Goal: Ask a question: Seek information or help from site administrators or community

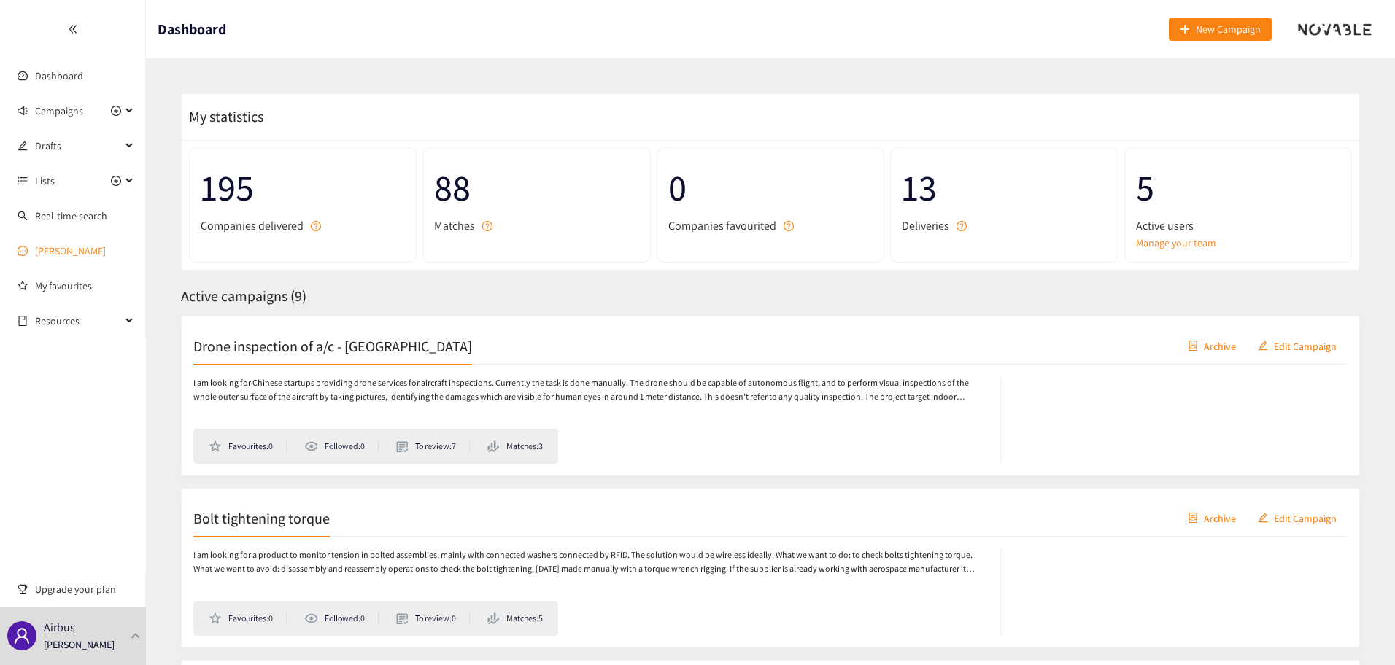
click at [52, 244] on link "[PERSON_NAME]" at bounding box center [70, 250] width 71 height 13
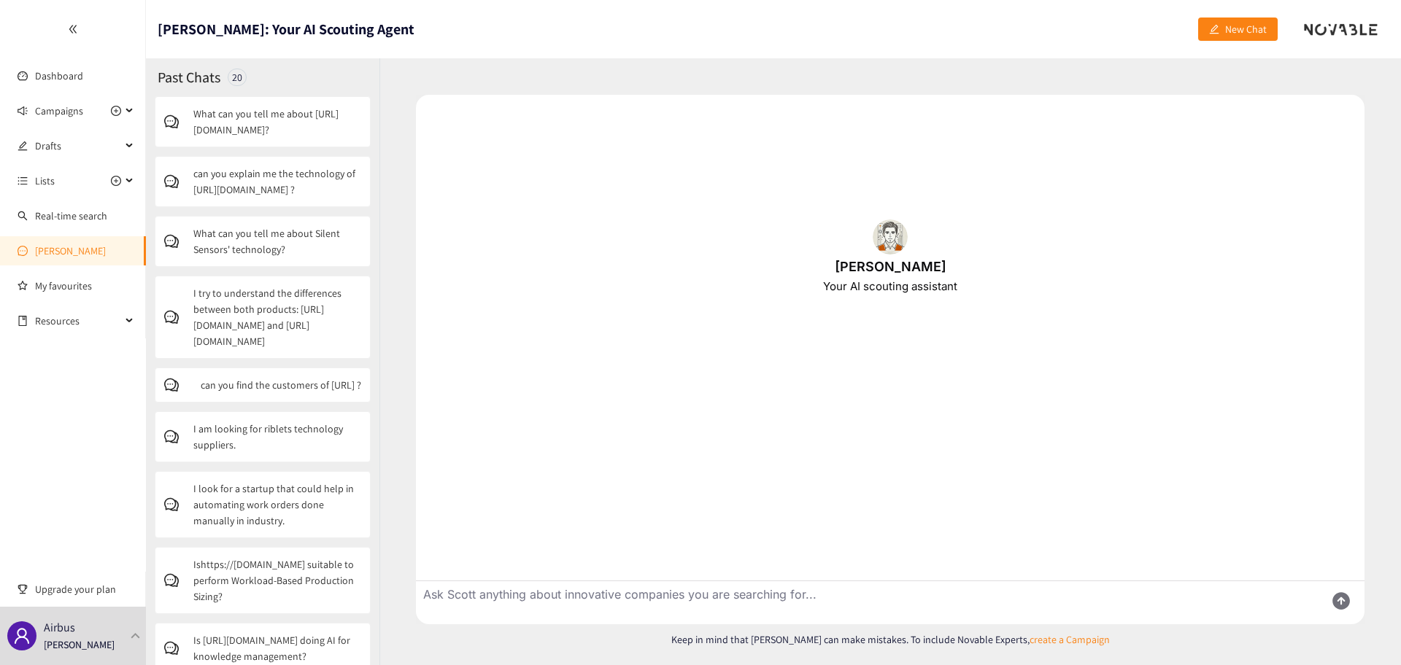
click at [535, 595] on textarea "Ask Scott anything about innovative companies you are searching for..." at bounding box center [864, 602] width 897 height 43
paste textarea "[URL][DOMAIN_NAME]"
click at [1140, 593] on textarea "can you give me the description of the activity of [URL][DOMAIN_NAME], its diff…" at bounding box center [864, 602] width 897 height 43
type textarea "can you give me the description of the activity of [URL][DOMAIN_NAME], its diff…"
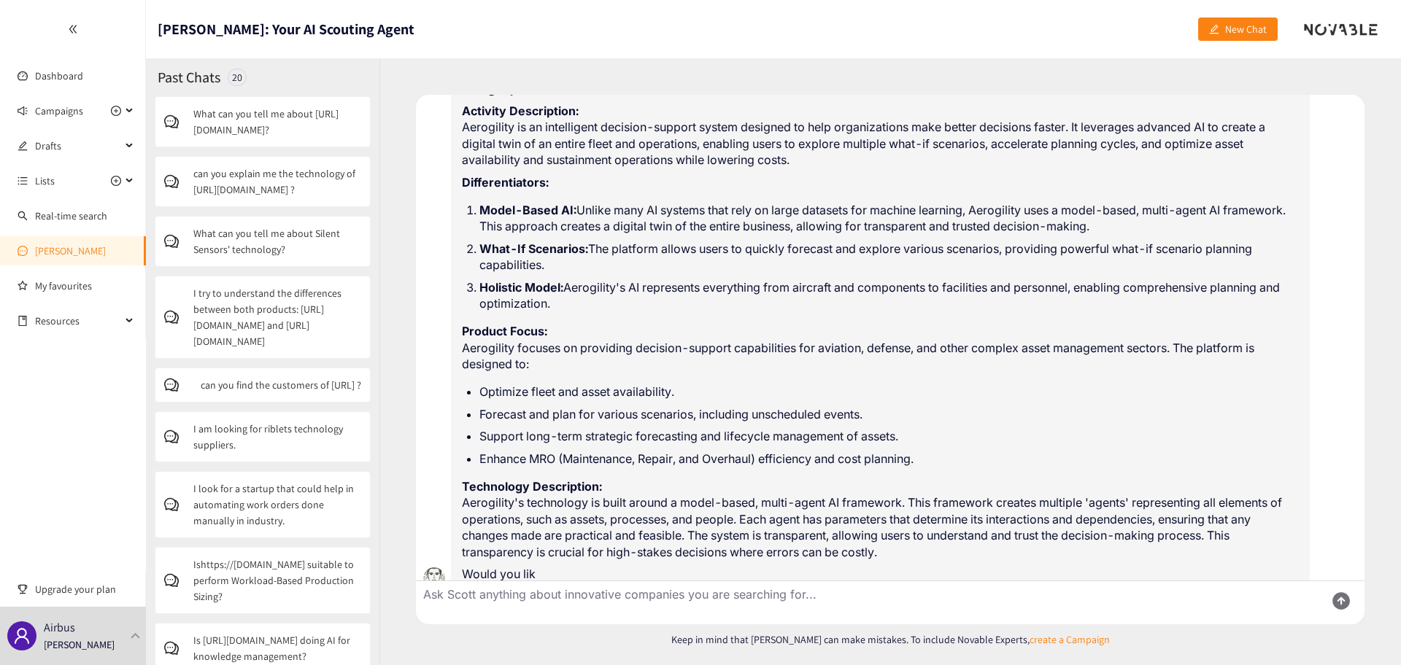
scroll to position [107, 0]
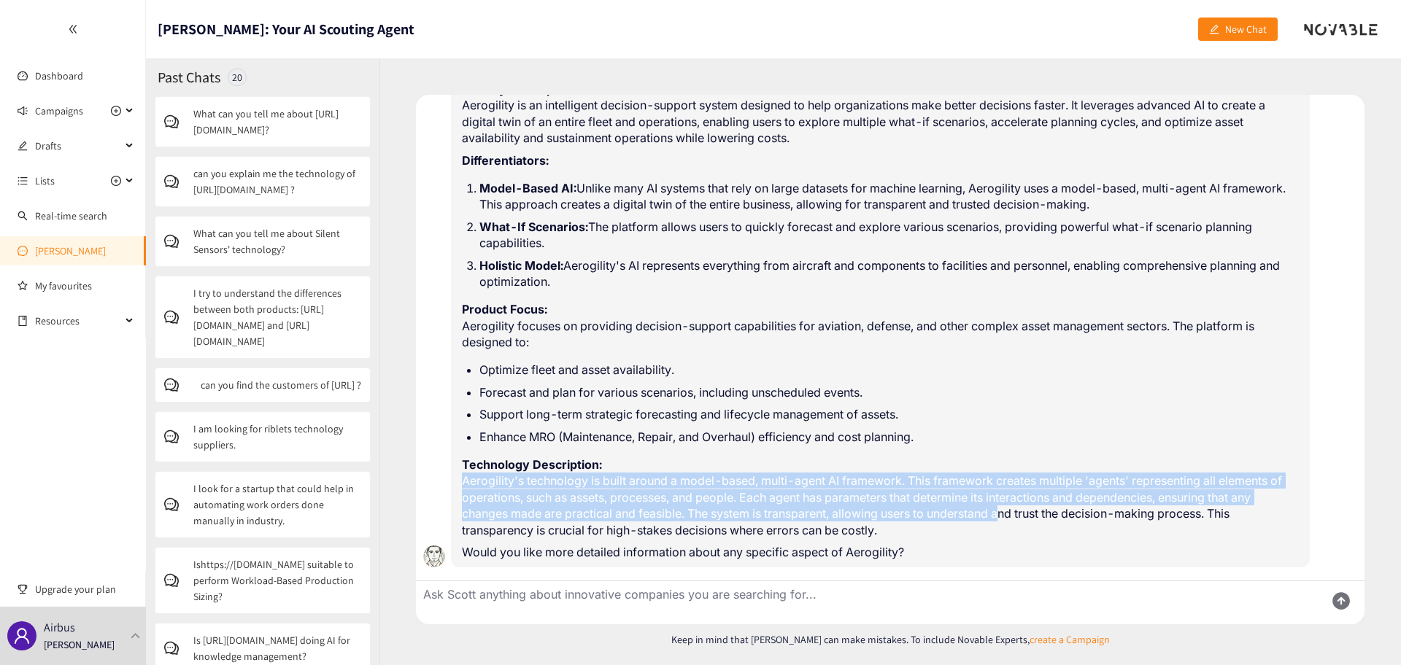
drag, startPoint x: 461, startPoint y: 483, endPoint x: 1010, endPoint y: 511, distance: 549.3
click at [1010, 511] on div "Aerogility Overview Activity Description: Aerogility is an intelligent decision…" at bounding box center [880, 308] width 859 height 519
click at [800, 589] on textarea "Ask Scott anything about innovative companies you are searching for..." at bounding box center [864, 602] width 897 height 43
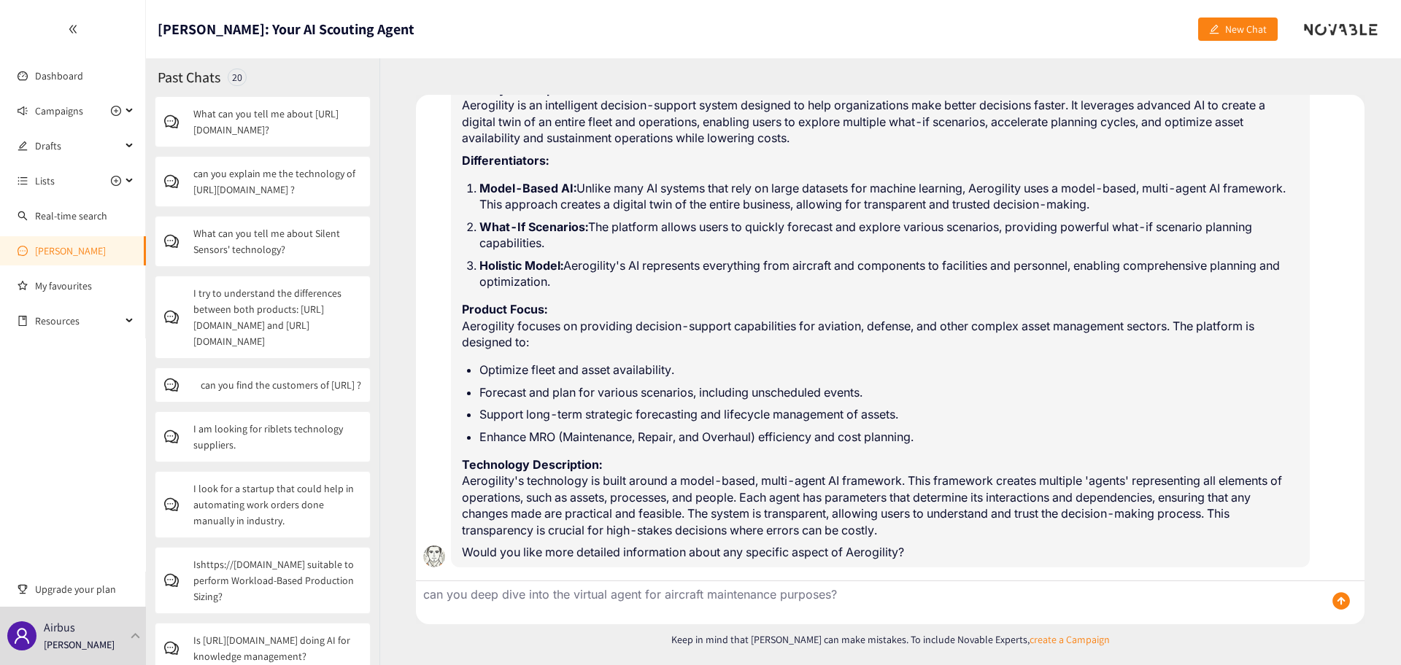
type textarea "can you deep dive into the virtual agent for aircraft maintenance purposes?"
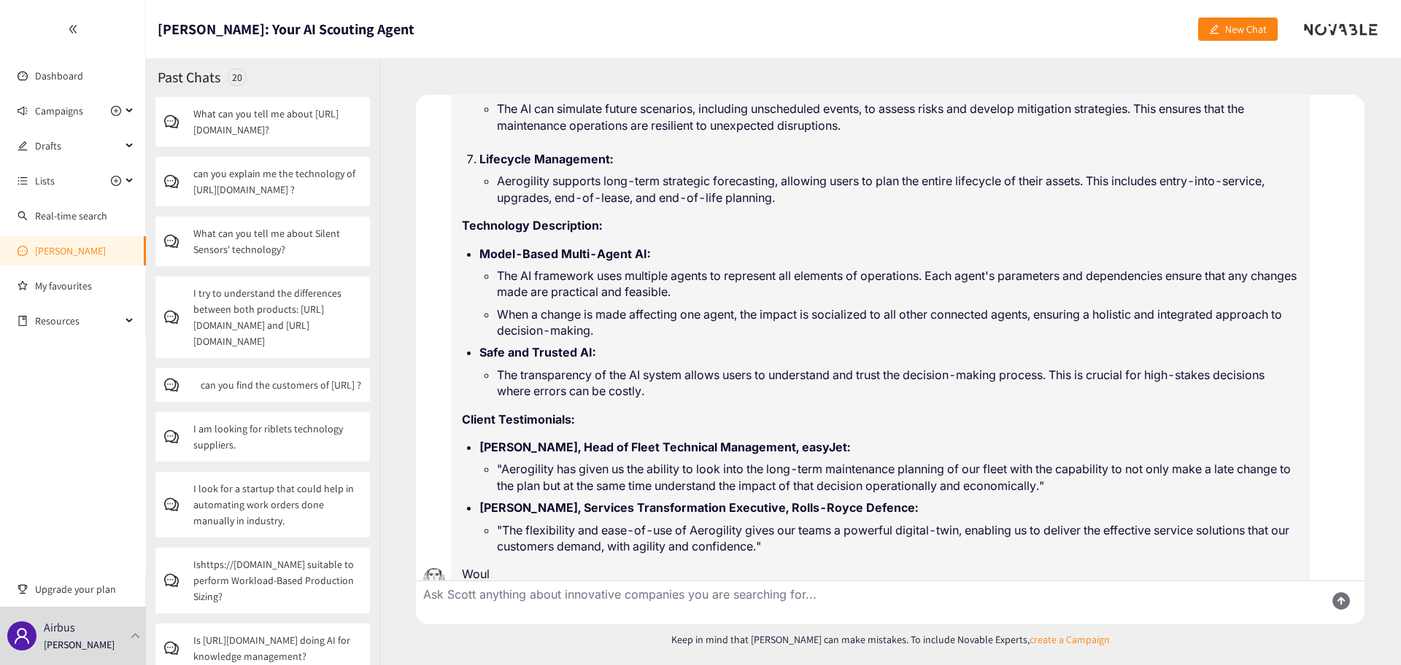
scroll to position [1154, 0]
